Goal: Information Seeking & Learning: Learn about a topic

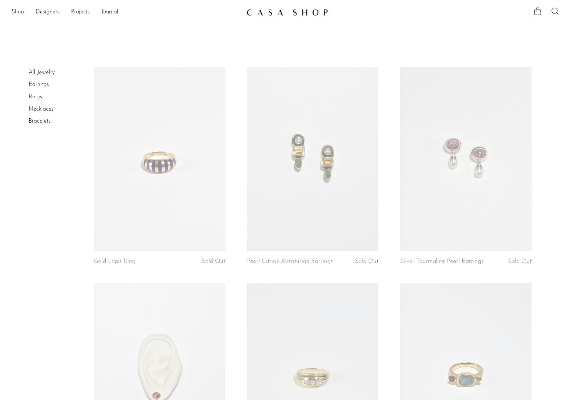
click at [268, 16] on link at bounding box center [286, 12] width 78 height 13
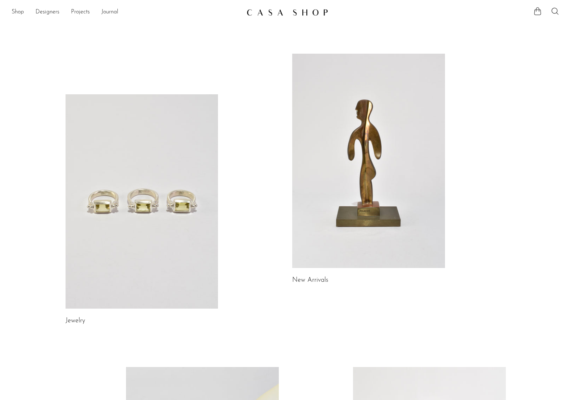
click at [359, 158] on link at bounding box center [368, 161] width 153 height 214
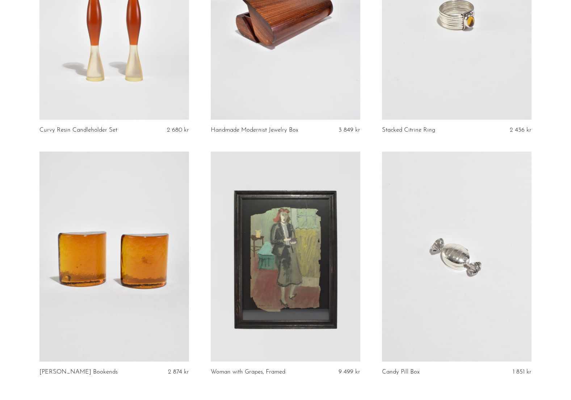
scroll to position [2748, 0]
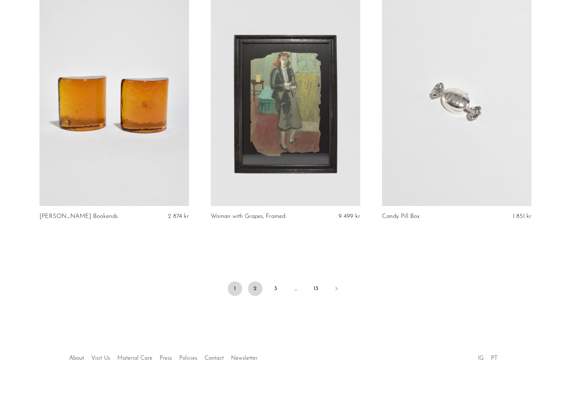
click at [258, 285] on link "2" at bounding box center [255, 288] width 14 height 14
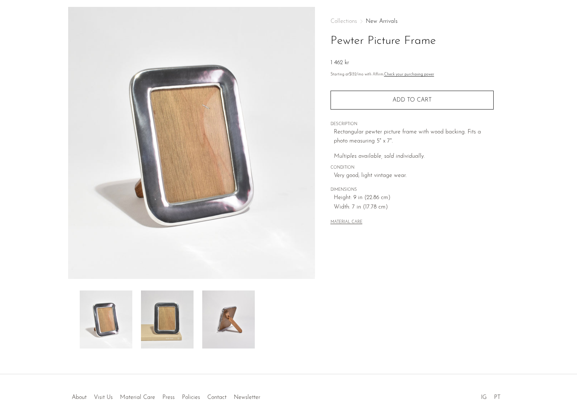
scroll to position [72, 0]
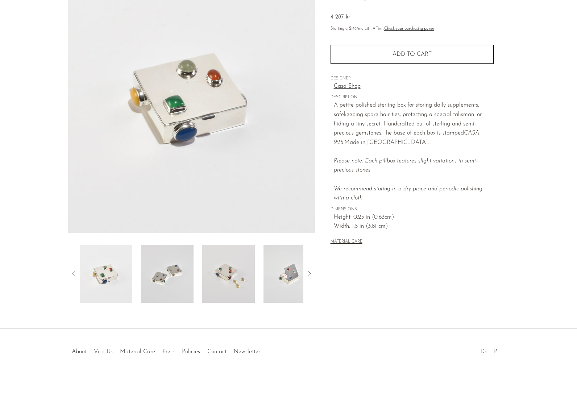
scroll to position [71, 0]
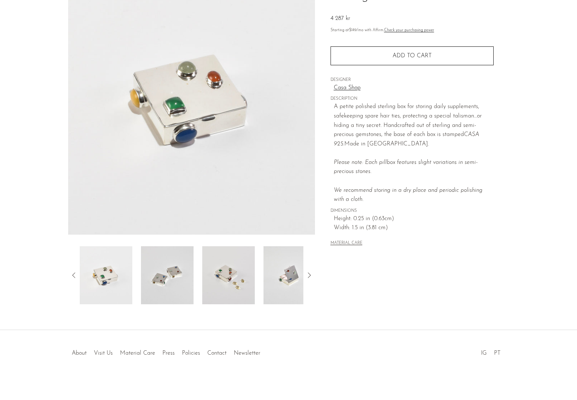
click at [141, 284] on img at bounding box center [167, 275] width 53 height 58
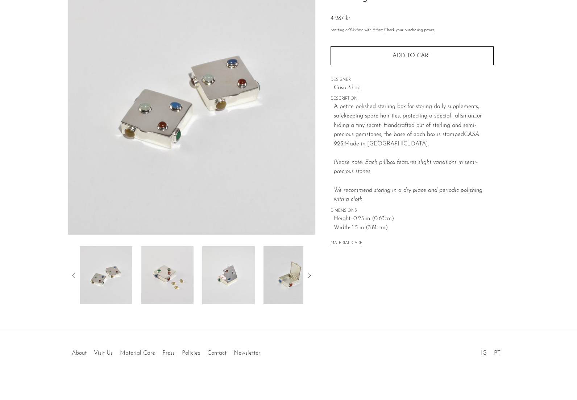
click at [187, 284] on img at bounding box center [167, 275] width 53 height 58
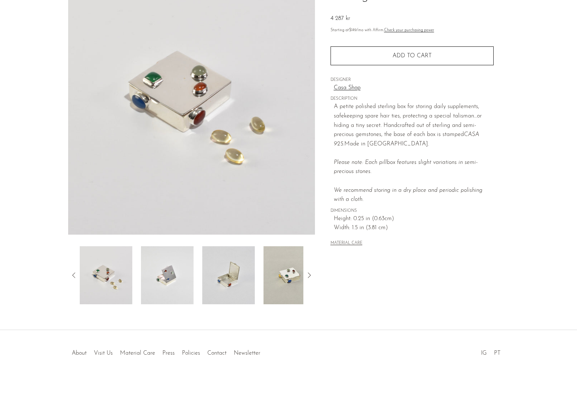
click at [165, 278] on img at bounding box center [167, 275] width 53 height 58
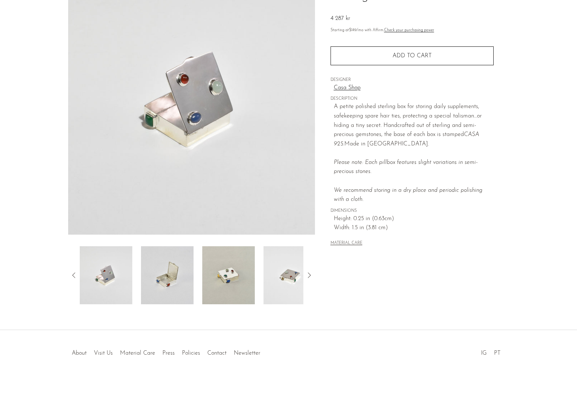
click at [165, 278] on img at bounding box center [167, 275] width 53 height 58
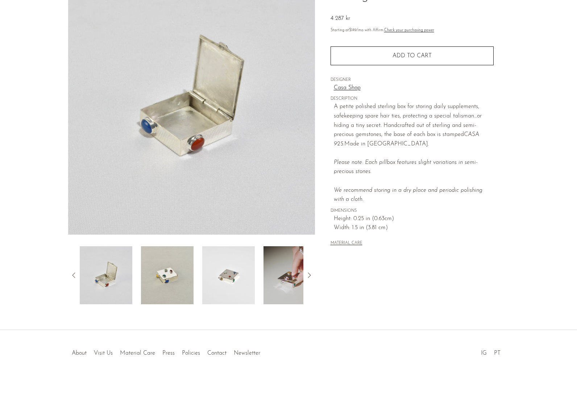
click at [216, 279] on img at bounding box center [228, 275] width 53 height 58
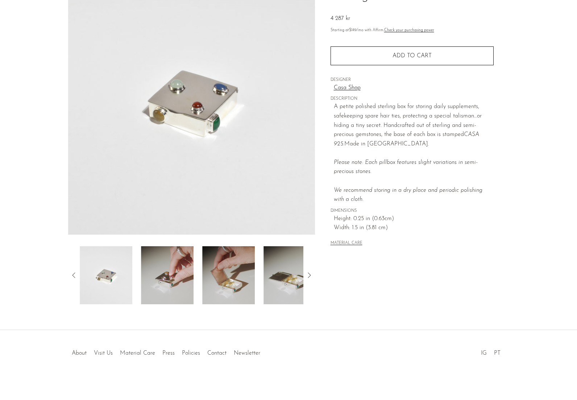
click at [229, 281] on img at bounding box center [228, 275] width 53 height 58
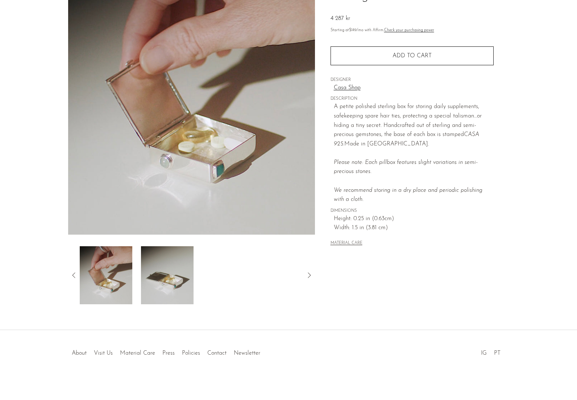
click at [229, 281] on div at bounding box center [192, 275] width 224 height 58
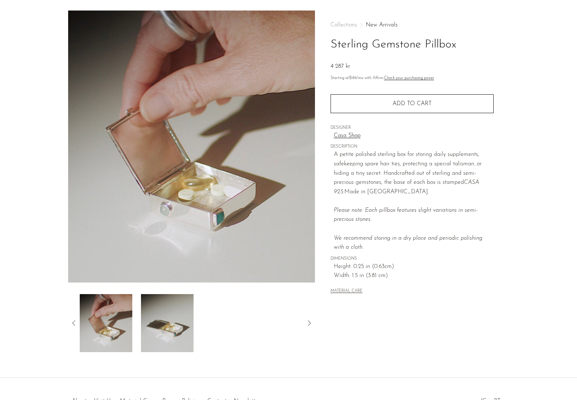
scroll to position [0, 0]
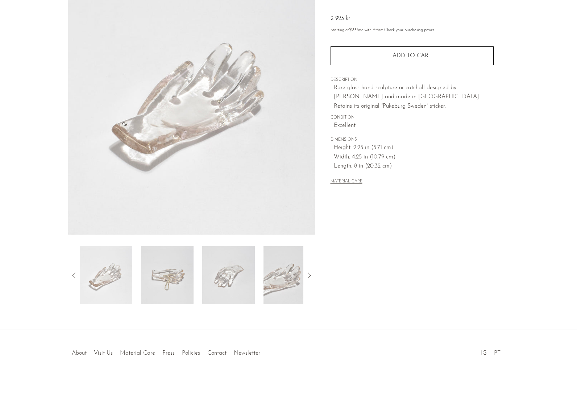
scroll to position [69, 0]
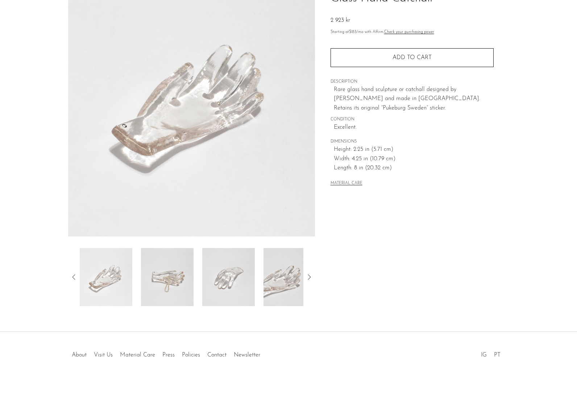
click at [308, 267] on div at bounding box center [191, 277] width 247 height 58
click at [309, 275] on icon at bounding box center [309, 276] width 9 height 9
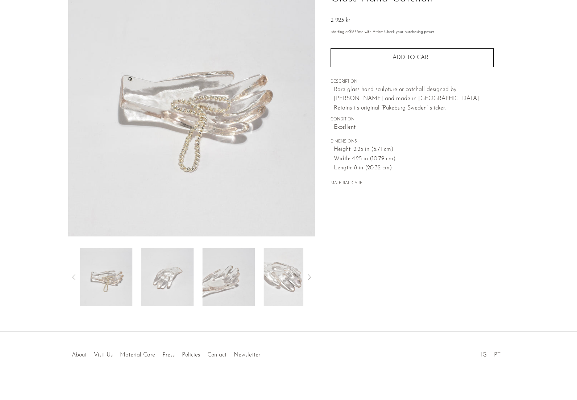
click at [309, 275] on icon at bounding box center [309, 276] width 9 height 9
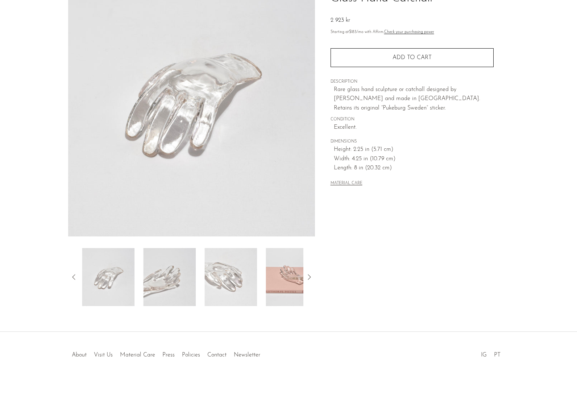
click at [309, 275] on icon at bounding box center [309, 276] width 9 height 9
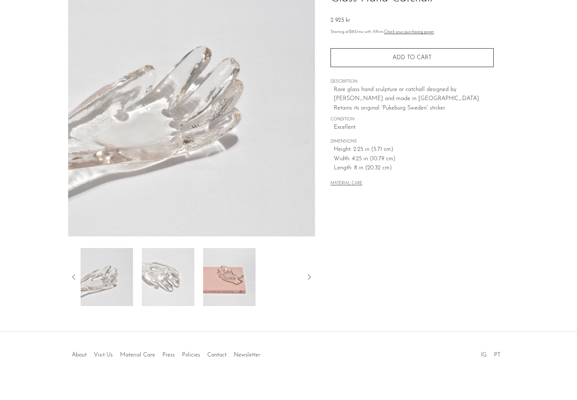
click at [309, 275] on icon at bounding box center [309, 276] width 9 height 9
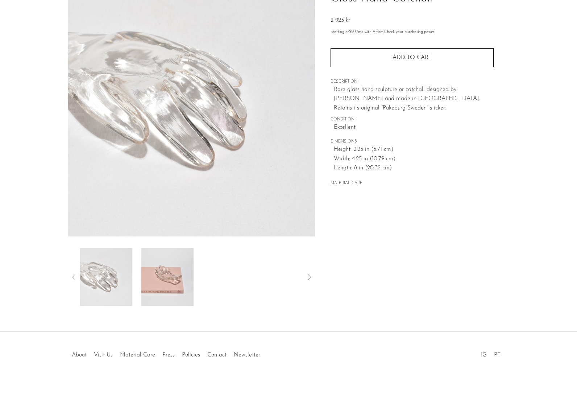
click at [309, 276] on icon at bounding box center [309, 276] width 9 height 9
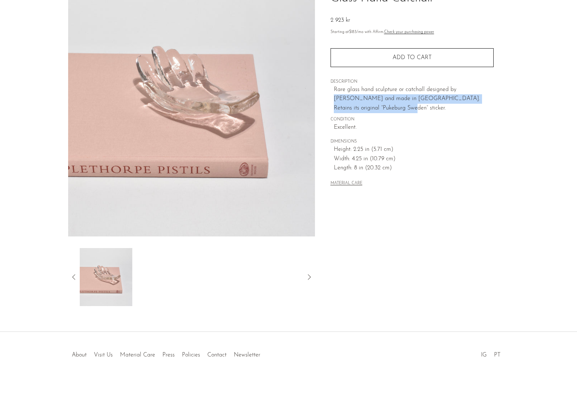
drag, startPoint x: 457, startPoint y: 88, endPoint x: 485, endPoint y: 104, distance: 32.1
click at [485, 104] on p "Rare glass hand sculpture or catchall designed by Eva Englund and made in Swede…" at bounding box center [414, 99] width 160 height 28
copy p "Eva Englund and made in Sweden. Retains its original “Pukeburg Sweden” sticker."
click at [513, 86] on article "Glass Hand Catchall 2 923 kr" at bounding box center [289, 134] width 464 height 341
drag, startPoint x: 490, startPoint y: 89, endPoint x: 458, endPoint y: 91, distance: 32.3
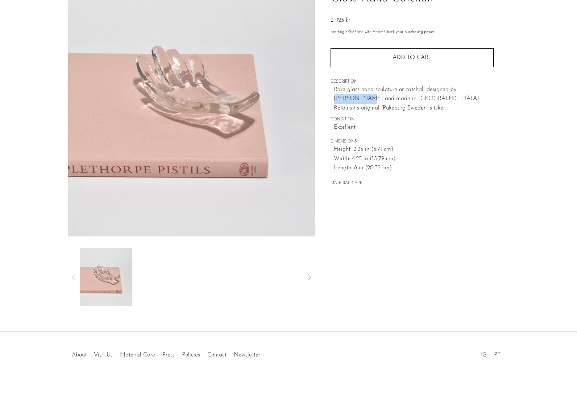
click at [458, 91] on p "Rare glass hand sculpture or catchall designed by Eva Englund and made in Swede…" at bounding box center [414, 99] width 160 height 28
copy p "Eva Englund"
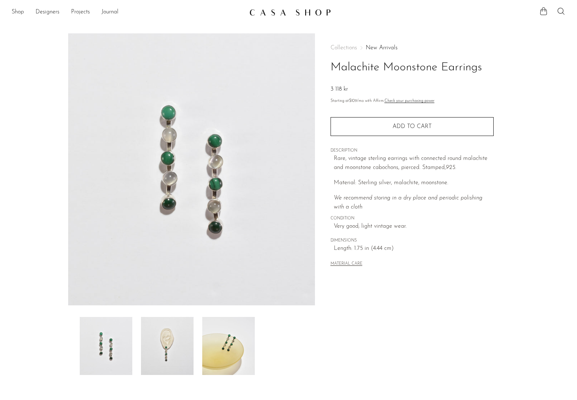
scroll to position [1, 0]
click at [180, 351] on img at bounding box center [167, 344] width 53 height 58
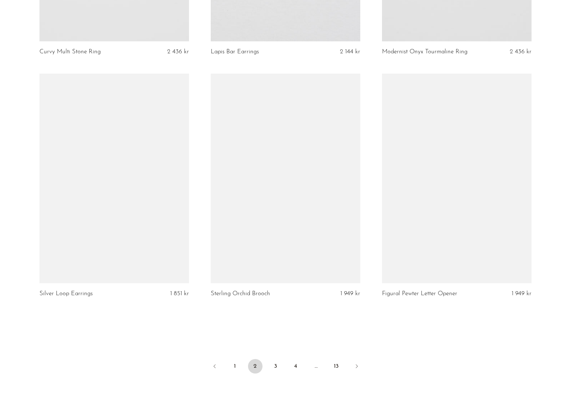
scroll to position [2665, 0]
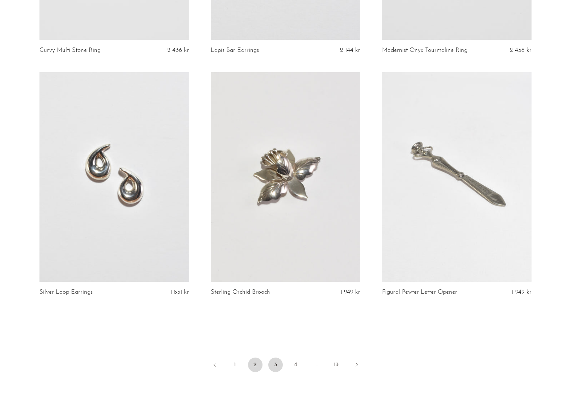
click at [271, 357] on link "3" at bounding box center [276, 364] width 14 height 14
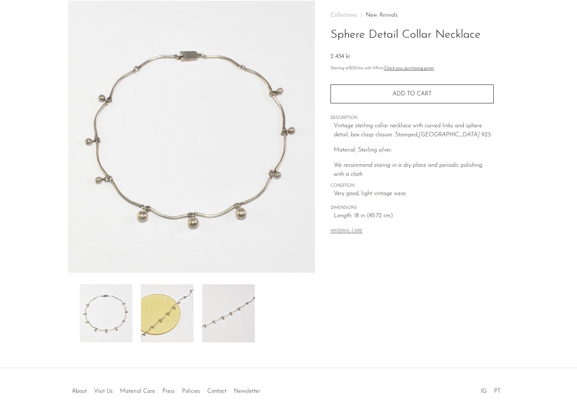
scroll to position [72, 0]
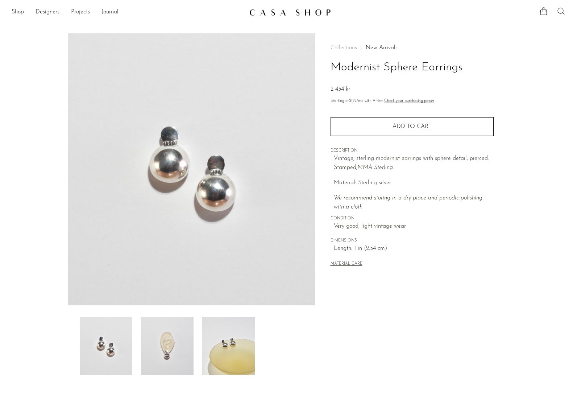
click at [179, 349] on img at bounding box center [167, 346] width 53 height 58
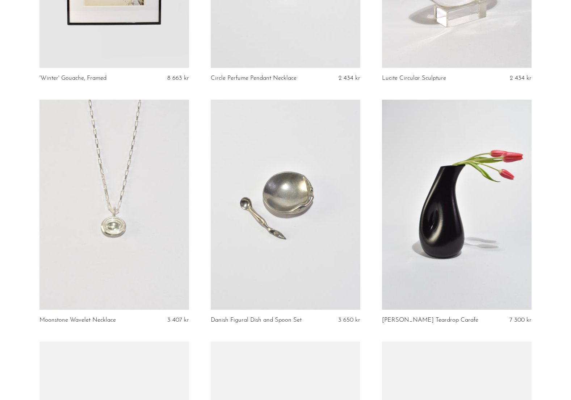
scroll to position [1693, 0]
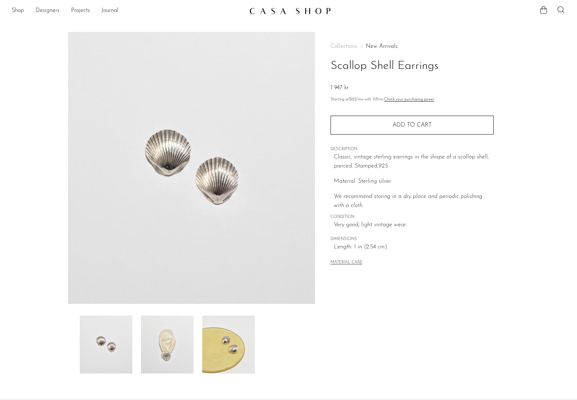
scroll to position [3, 0]
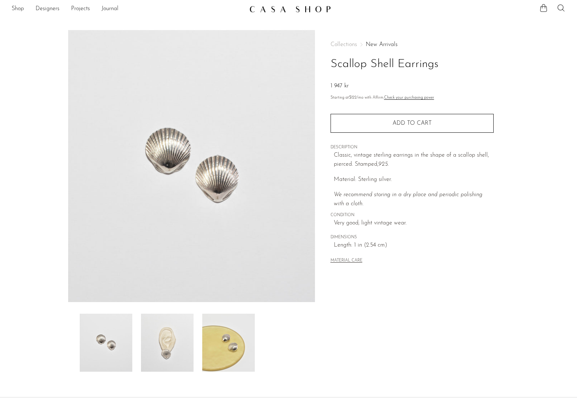
click at [165, 353] on img at bounding box center [167, 342] width 53 height 58
